Goal: Task Accomplishment & Management: Manage account settings

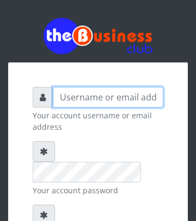
click at [68, 95] on input "text" at bounding box center [108, 97] width 110 height 21
type input "[EMAIL_ADDRESS][DOMAIN_NAME]"
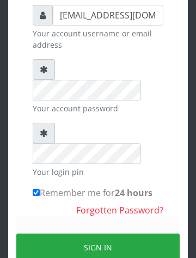
click at [89, 234] on button "Sign in" at bounding box center [97, 248] width 163 height 28
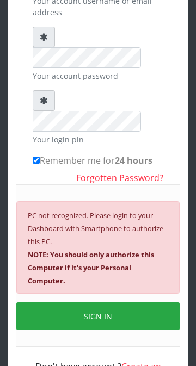
scroll to position [153, 0]
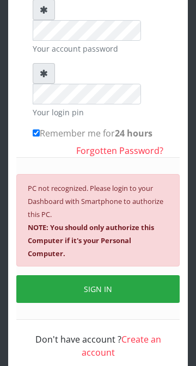
click at [88, 275] on button "SIGN IN" at bounding box center [97, 289] width 163 height 28
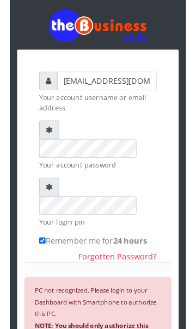
scroll to position [0, 0]
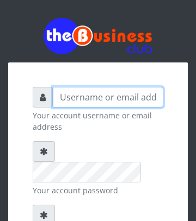
click at [93, 94] on input "text" at bounding box center [108, 97] width 110 height 21
type input "[EMAIL_ADDRESS][DOMAIN_NAME]"
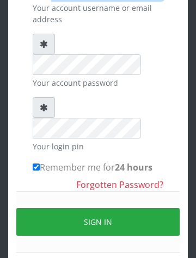
scroll to position [143, 0]
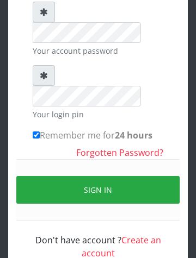
click at [124, 176] on button "Sign in" at bounding box center [97, 190] width 163 height 28
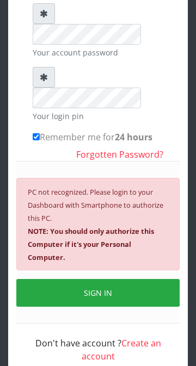
scroll to position [153, 0]
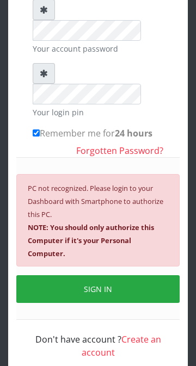
click at [94, 275] on button "SIGN IN" at bounding box center [97, 289] width 163 height 28
